Goal: Information Seeking & Learning: Learn about a topic

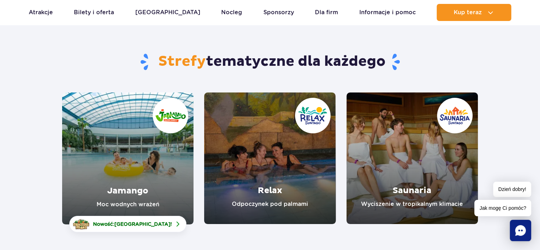
scroll to position [35, 0]
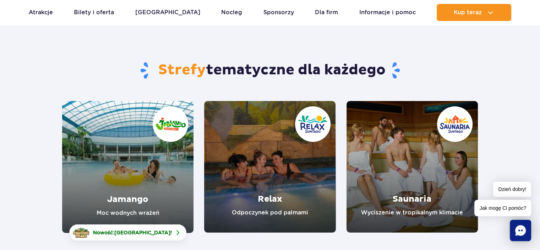
click at [133, 150] on link "Jamango" at bounding box center [127, 167] width 131 height 132
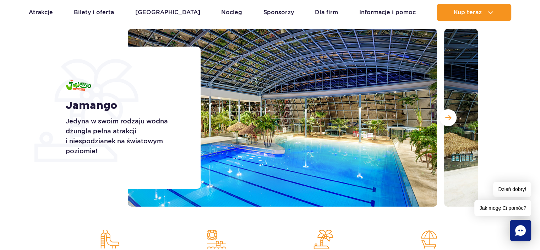
scroll to position [71, 0]
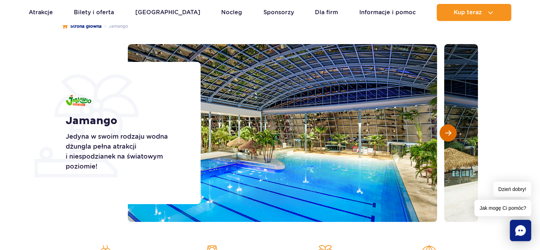
click at [454, 133] on button "Następny slajd" at bounding box center [447, 132] width 17 height 17
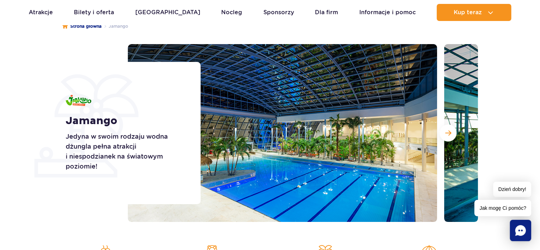
click at [257, 135] on img at bounding box center [282, 132] width 309 height 177
click at [451, 130] on span "Następny slajd" at bounding box center [448, 133] width 6 height 6
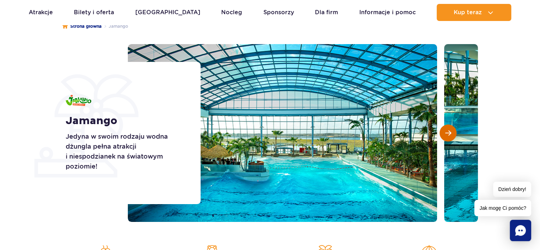
click at [450, 133] on span "Następny slajd" at bounding box center [448, 133] width 6 height 6
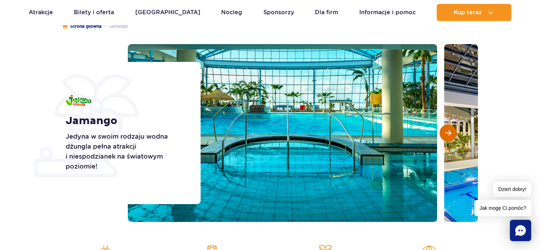
click at [450, 133] on span "Następny slajd" at bounding box center [448, 133] width 6 height 6
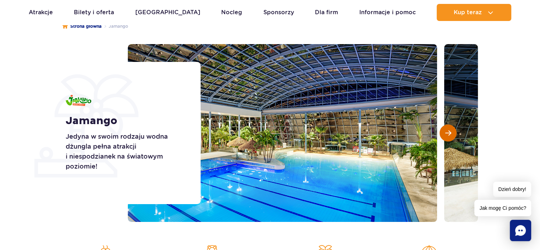
click at [450, 133] on span "Następny slajd" at bounding box center [448, 133] width 6 height 6
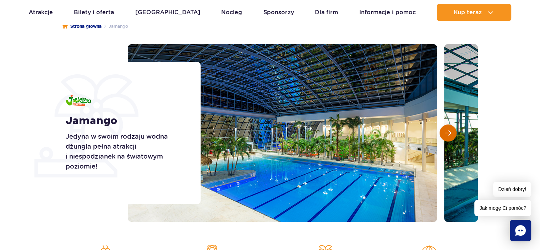
click at [450, 133] on span "Następny slajd" at bounding box center [448, 133] width 6 height 6
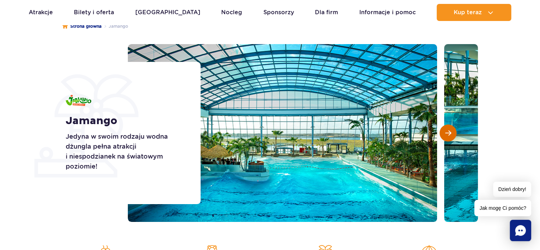
click at [450, 133] on span "Następny slajd" at bounding box center [448, 133] width 6 height 6
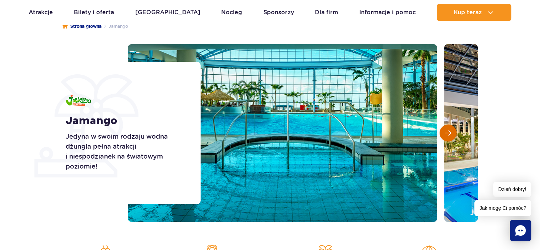
click at [450, 133] on span "Następny slajd" at bounding box center [448, 133] width 6 height 6
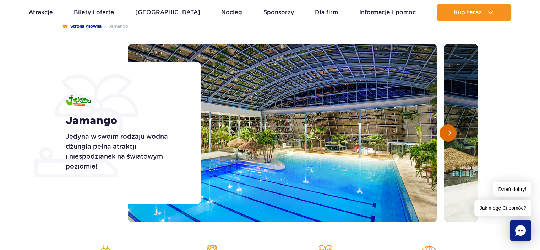
click at [450, 133] on span "Następny slajd" at bounding box center [448, 133] width 6 height 6
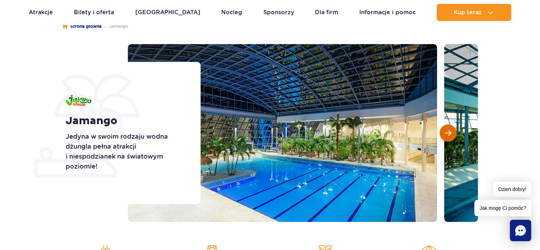
click at [450, 133] on span "Następny slajd" at bounding box center [448, 133] width 6 height 6
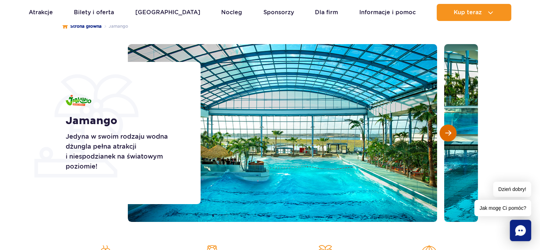
click at [450, 133] on span "Następny slajd" at bounding box center [448, 133] width 6 height 6
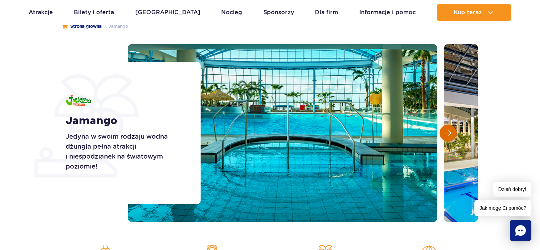
click at [450, 133] on span "Następny slajd" at bounding box center [448, 133] width 6 height 6
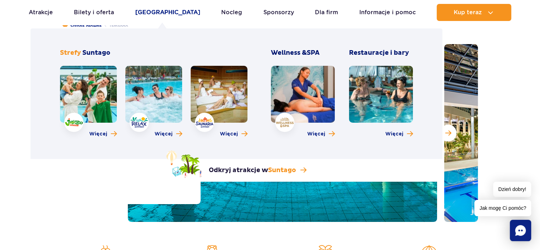
click at [166, 7] on link "[GEOGRAPHIC_DATA]" at bounding box center [167, 12] width 65 height 17
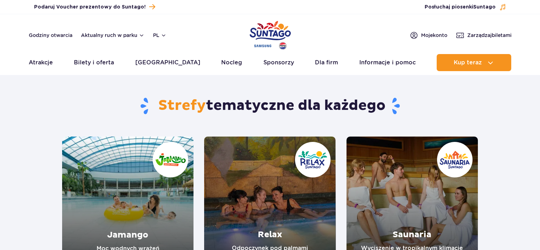
click at [169, 15] on header "Godziny otwarcia Aktualny ruch w parku pl PL EN UA Moje konto Zarządzaj biletam…" at bounding box center [270, 44] width 540 height 61
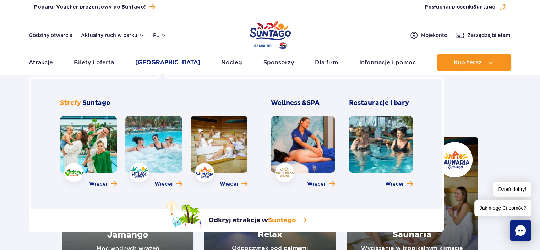
click at [171, 62] on link "[GEOGRAPHIC_DATA]" at bounding box center [167, 62] width 65 height 17
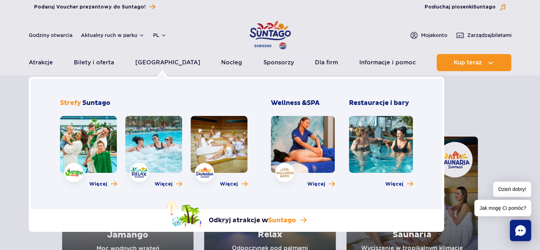
click at [165, 137] on link at bounding box center [153, 144] width 57 height 57
